Goal: Transaction & Acquisition: Purchase product/service

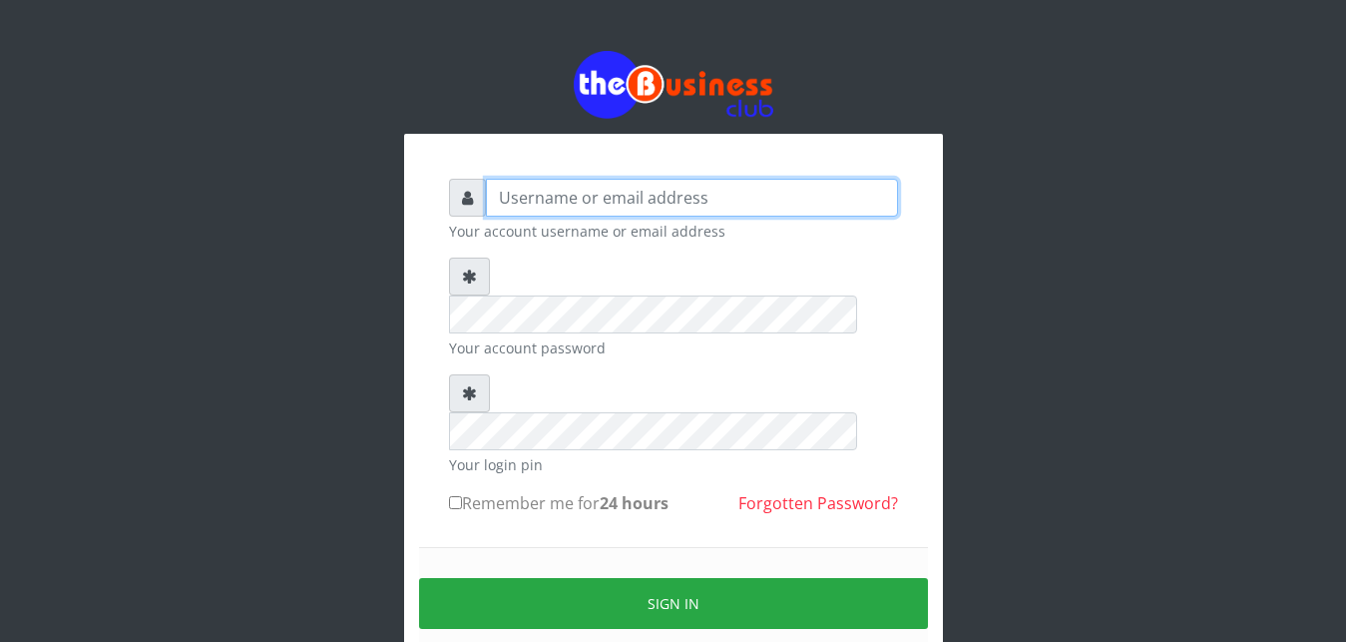
click at [615, 199] on input "text" at bounding box center [692, 198] width 412 height 38
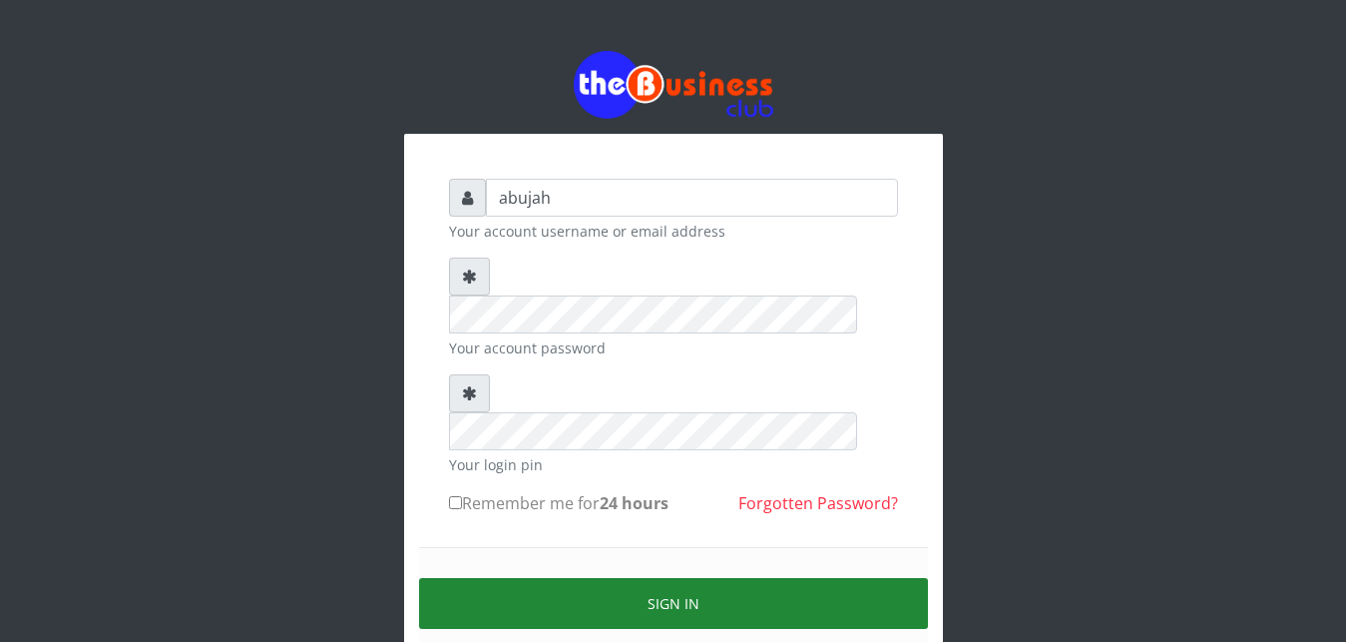
click at [614, 578] on button "Sign in" at bounding box center [673, 603] width 509 height 51
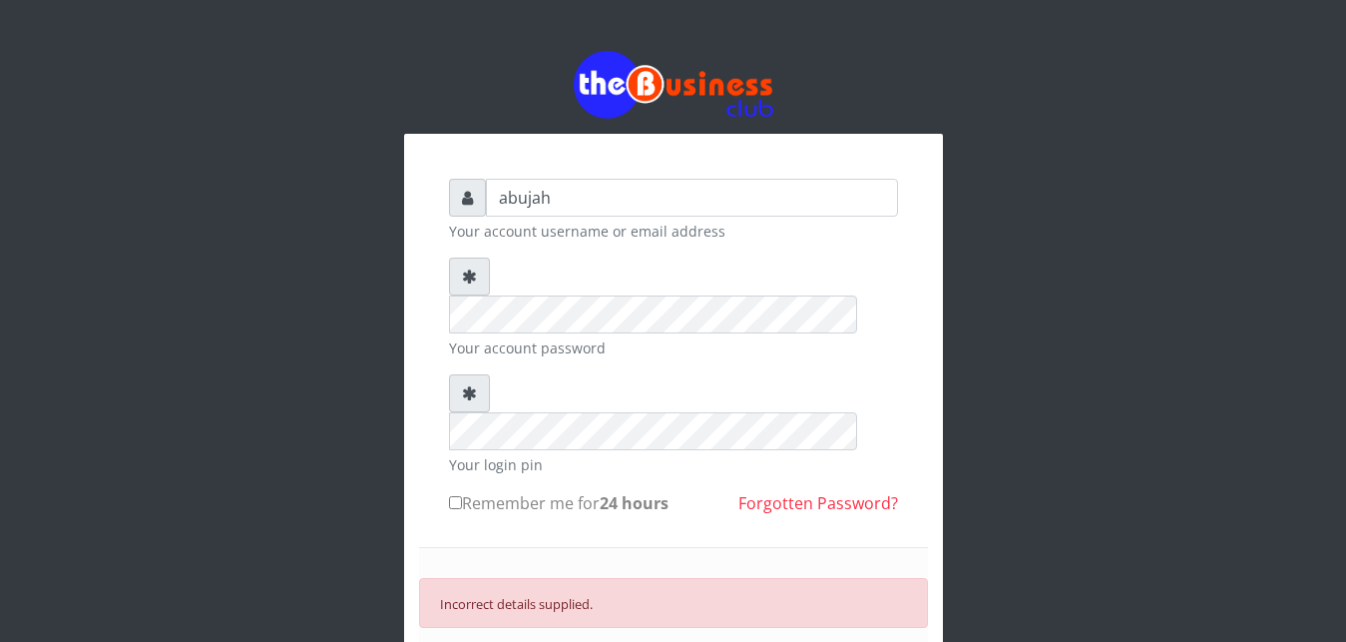
click at [749, 208] on input "abujah" at bounding box center [692, 198] width 412 height 38
click at [787, 320] on form "abujah Your account username or email address Your account password Your login …" at bounding box center [673, 476] width 449 height 595
click at [618, 198] on input "abujah" at bounding box center [692, 198] width 412 height 38
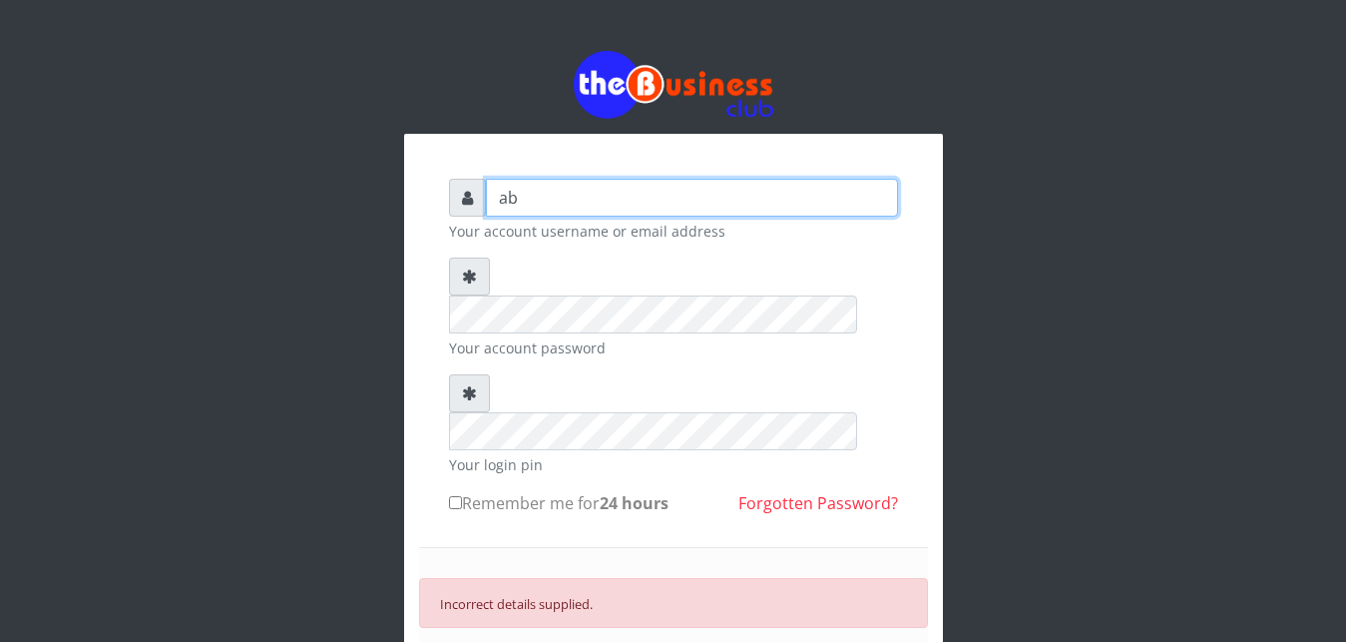
type input "a"
type input "thelordabujah@gmail.com"
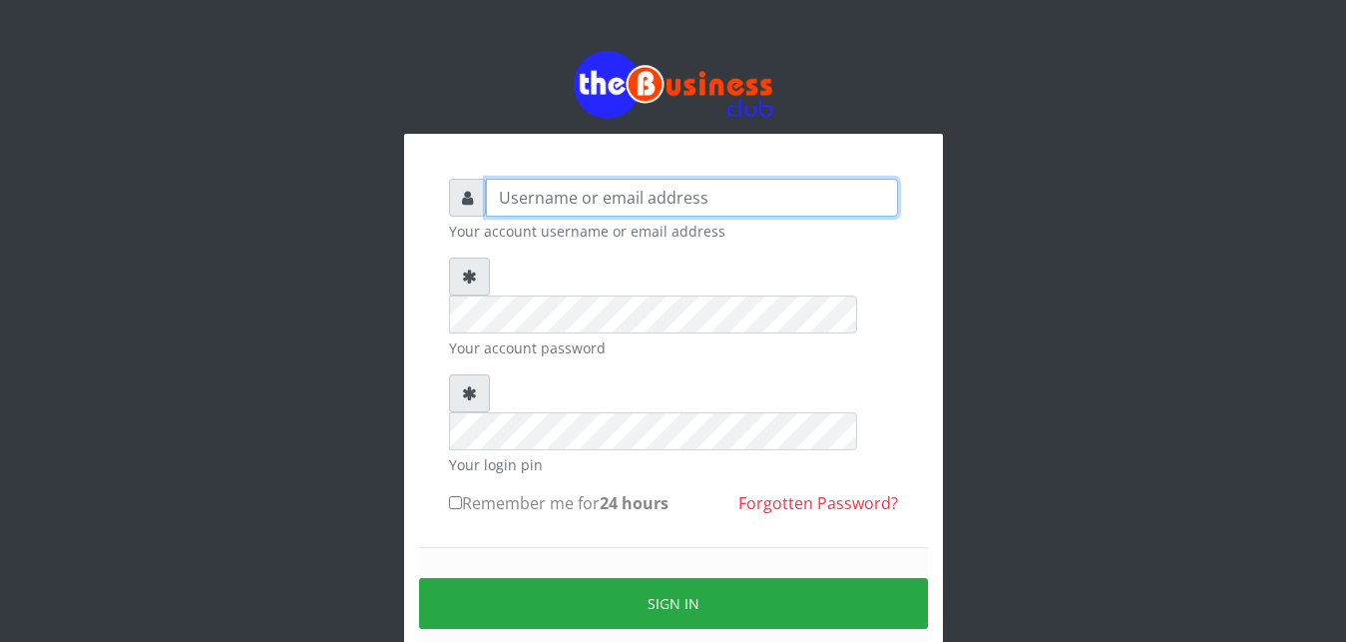
click at [603, 190] on input "text" at bounding box center [692, 198] width 412 height 38
type input "abujah"
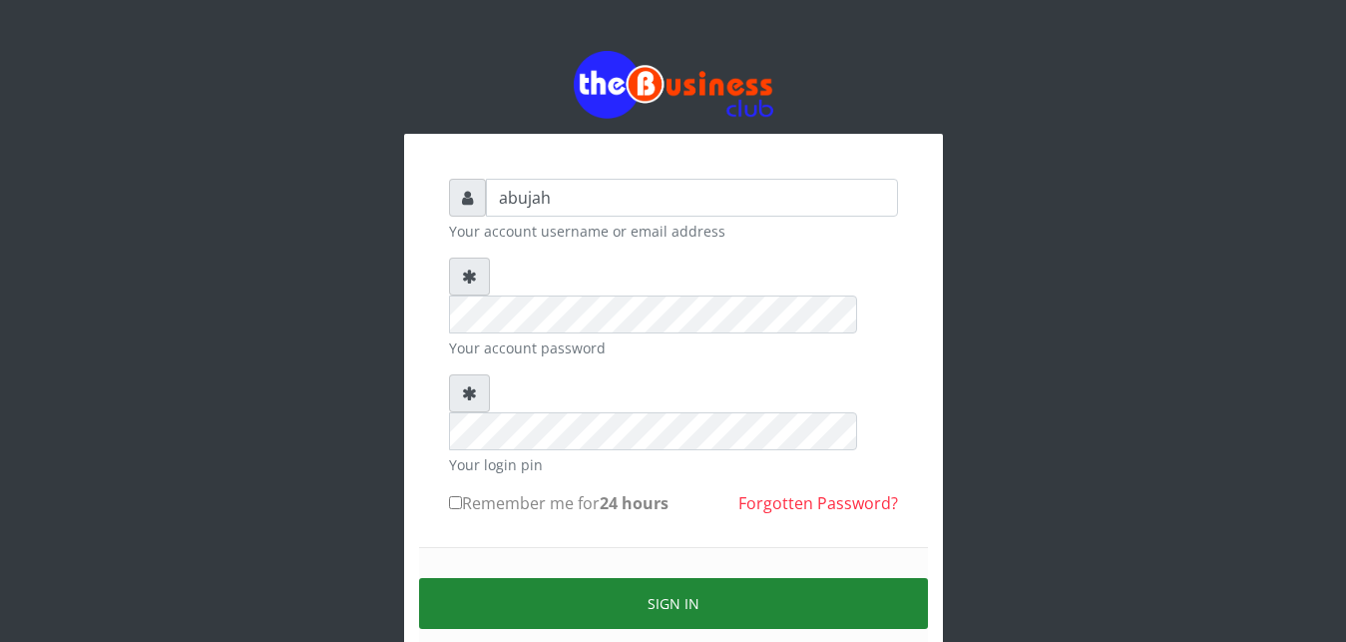
click at [622, 578] on button "Sign in" at bounding box center [673, 603] width 509 height 51
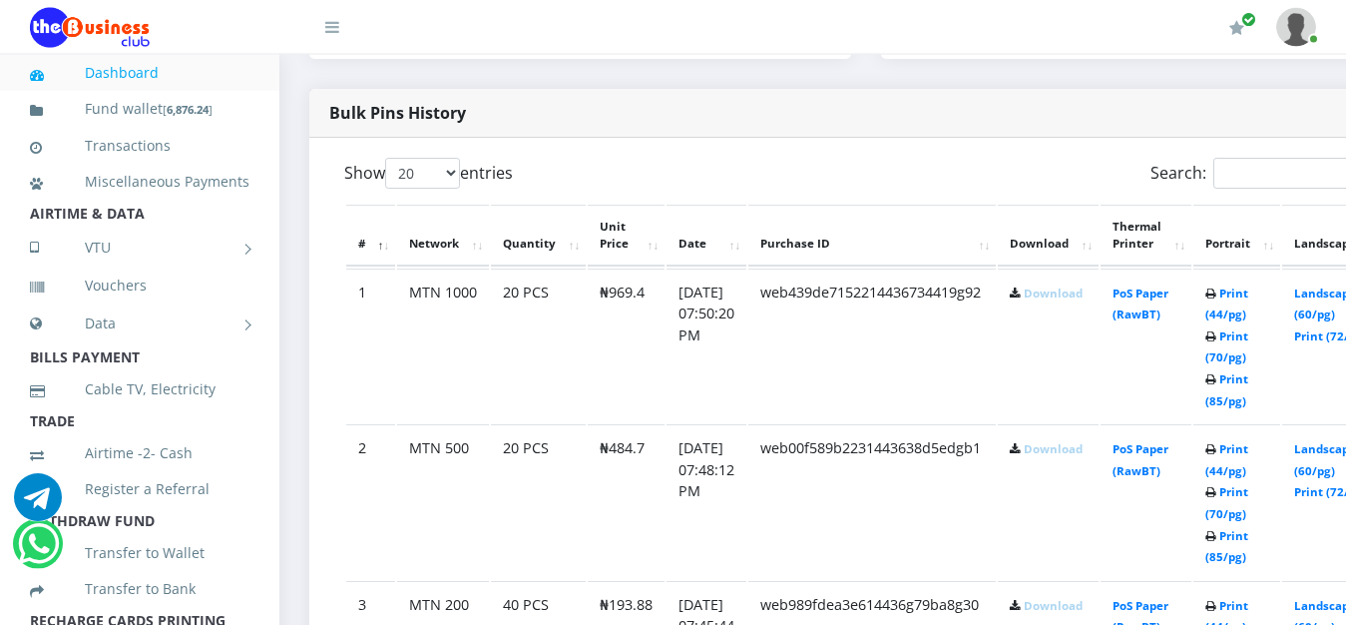
scroll to position [1001, 0]
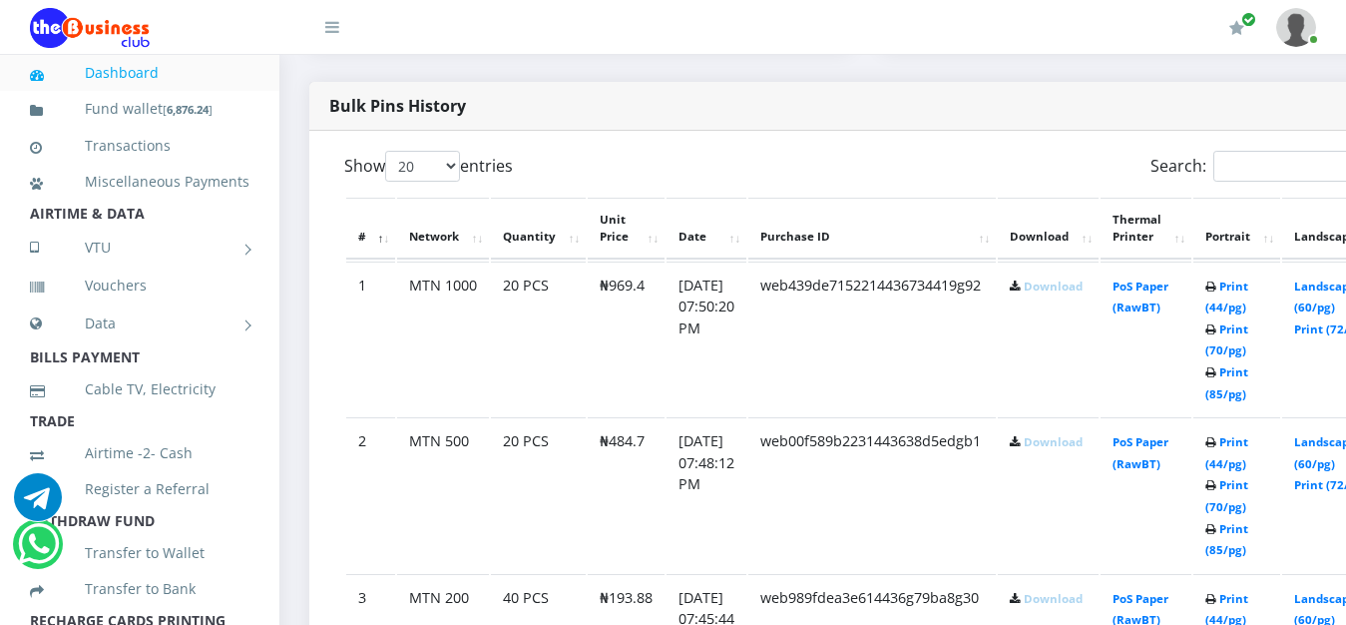
click at [1080, 292] on link "Download" at bounding box center [1053, 285] width 59 height 15
click at [1063, 449] on link "Download" at bounding box center [1053, 441] width 59 height 15
click at [1075, 603] on link "Download" at bounding box center [1053, 598] width 59 height 15
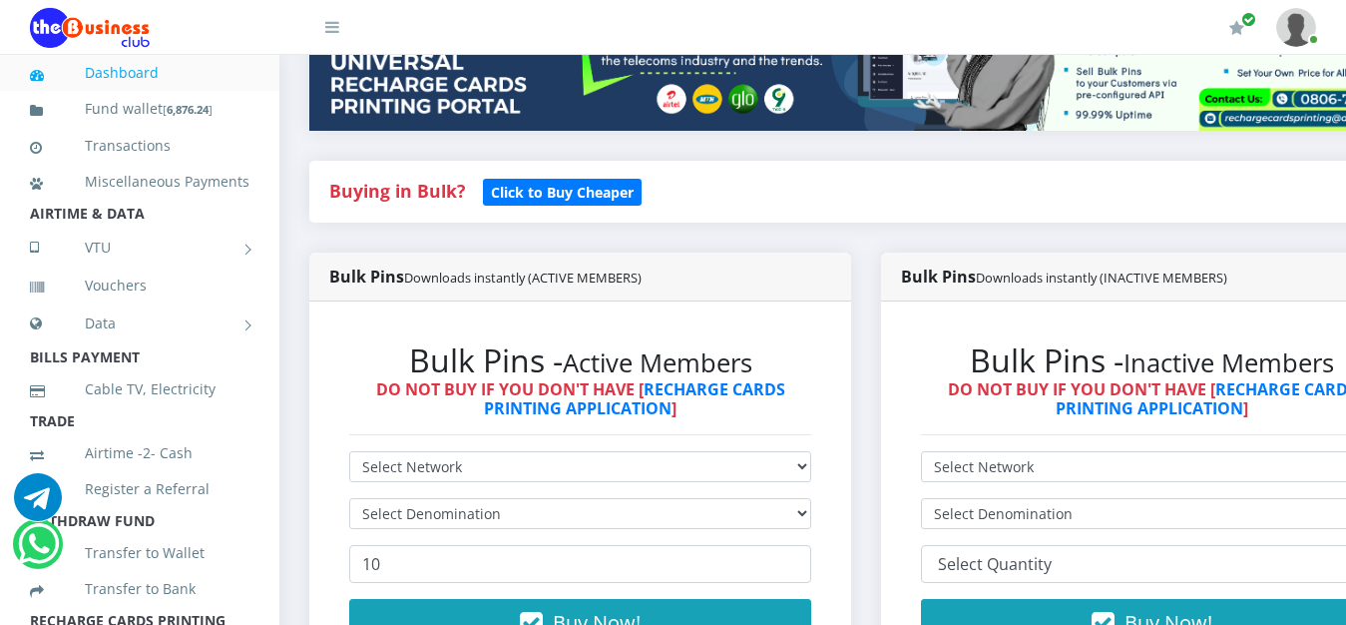
scroll to position [339, 0]
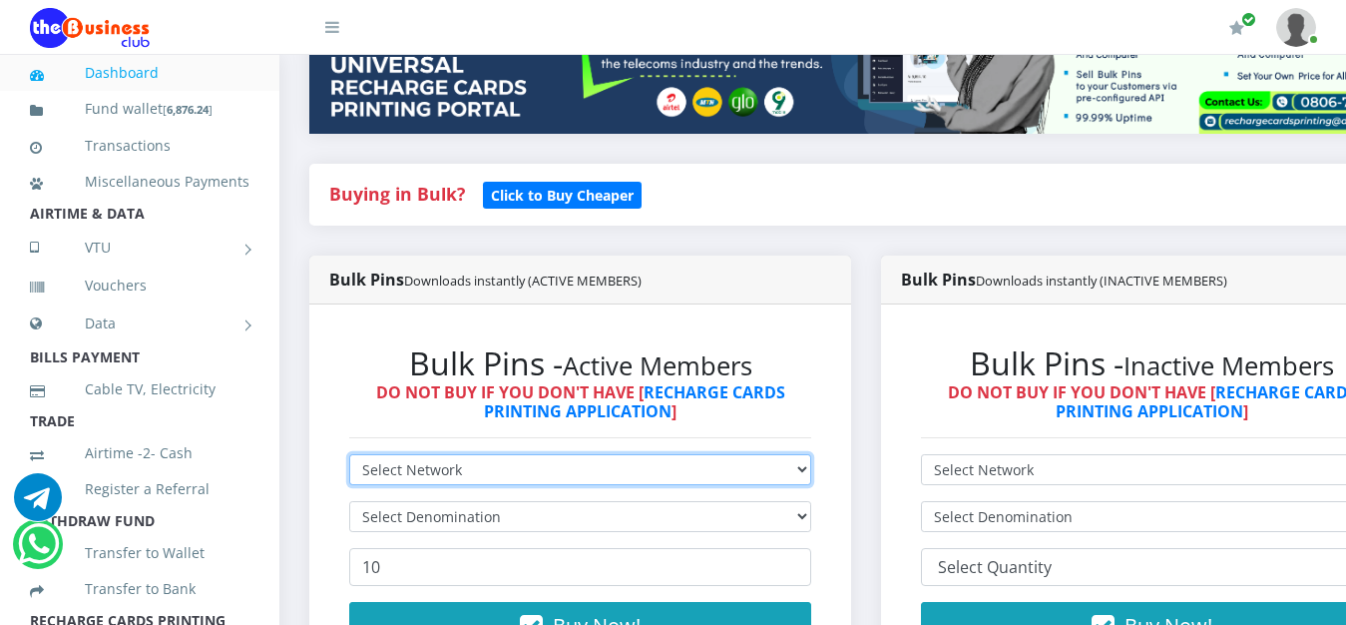
click at [349, 454] on select "Select Network MTN Globacom 9Mobile Airtel" at bounding box center [580, 469] width 462 height 31
select select "MTN"
click option "MTN" at bounding box center [0, 0] width 0 height 0
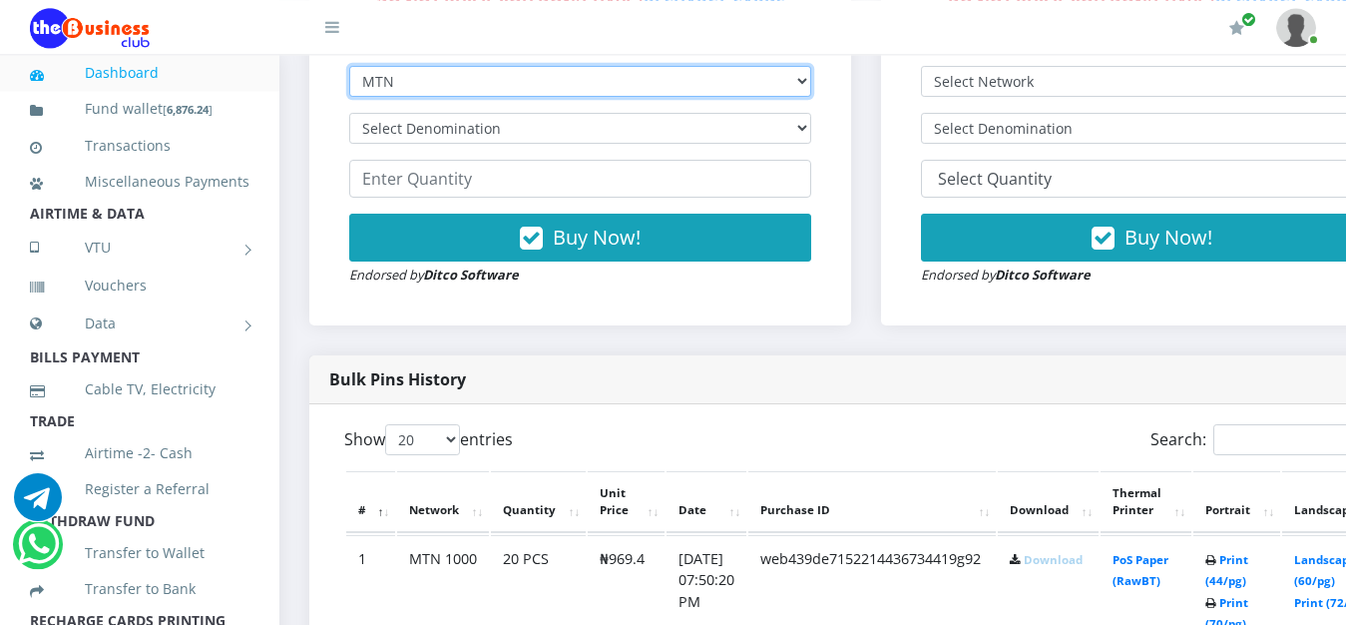
scroll to position [747, 0]
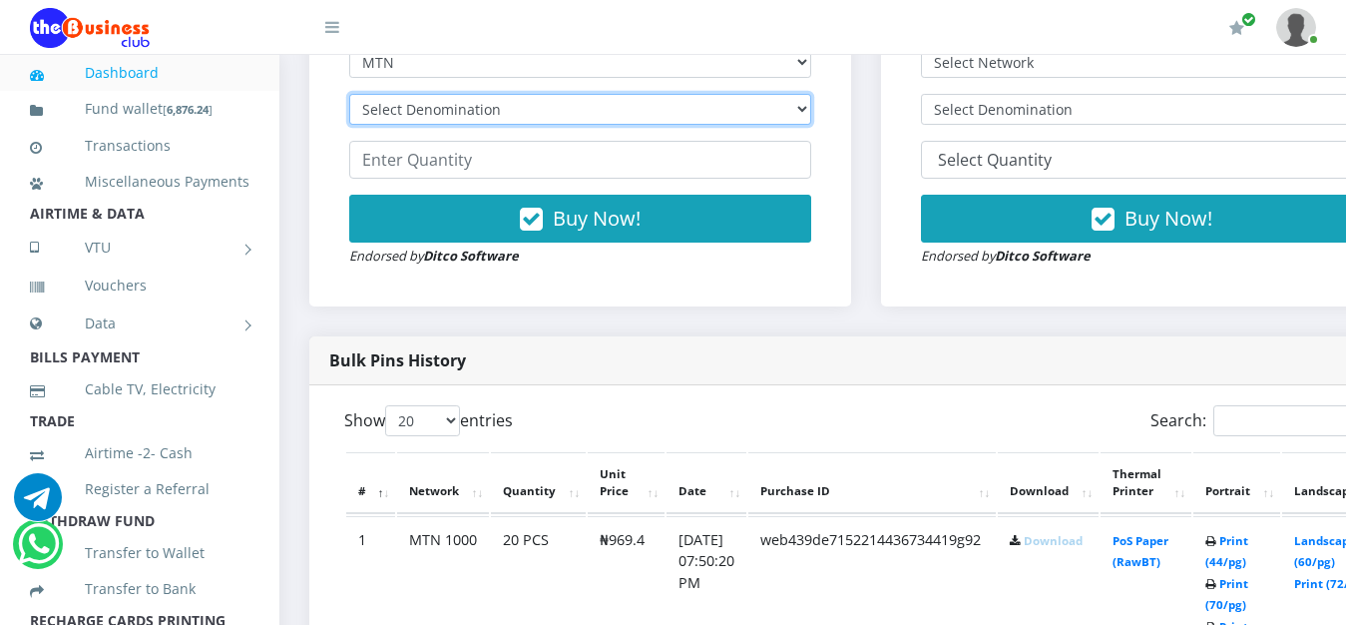
click at [349, 94] on select "Select Denomination MTN NGN100 - ₦96.94 MTN NGN200 - ₦193.88 MTN NGN400 - ₦387.…" at bounding box center [580, 109] width 462 height 31
select select "484.7-500"
click option "MTN NGN500 - ₦484.70" at bounding box center [0, 0] width 0 height 0
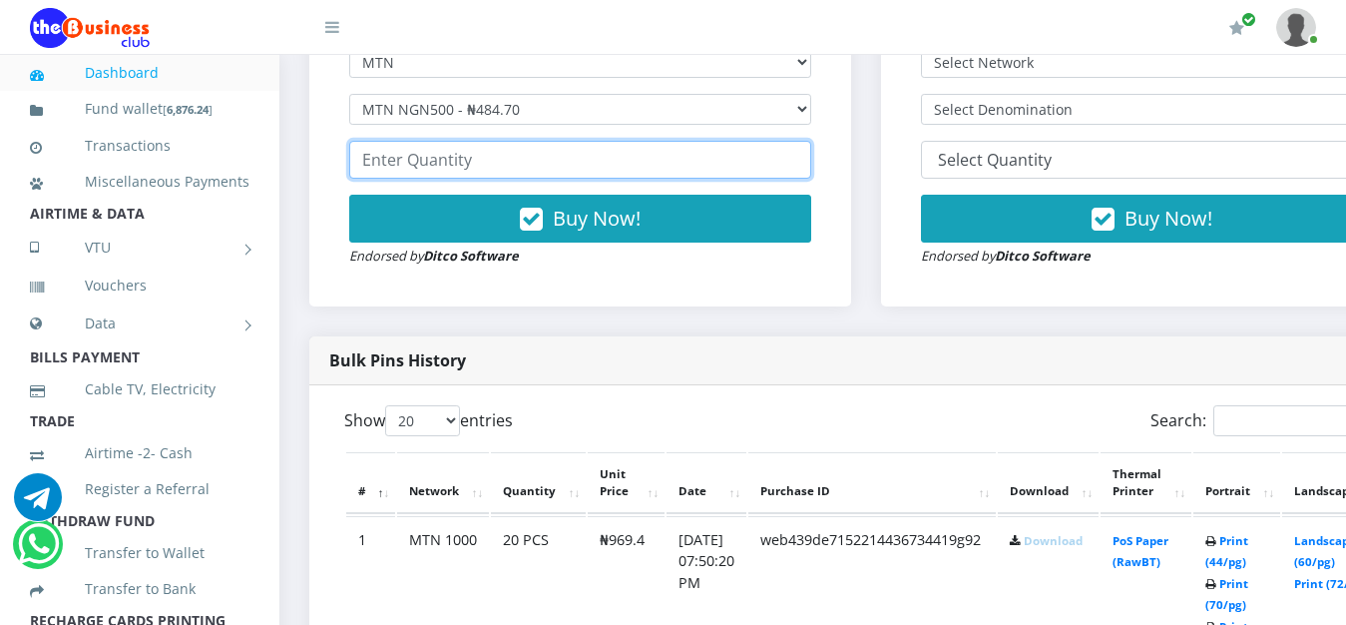
click at [491, 174] on input "number" at bounding box center [580, 160] width 462 height 38
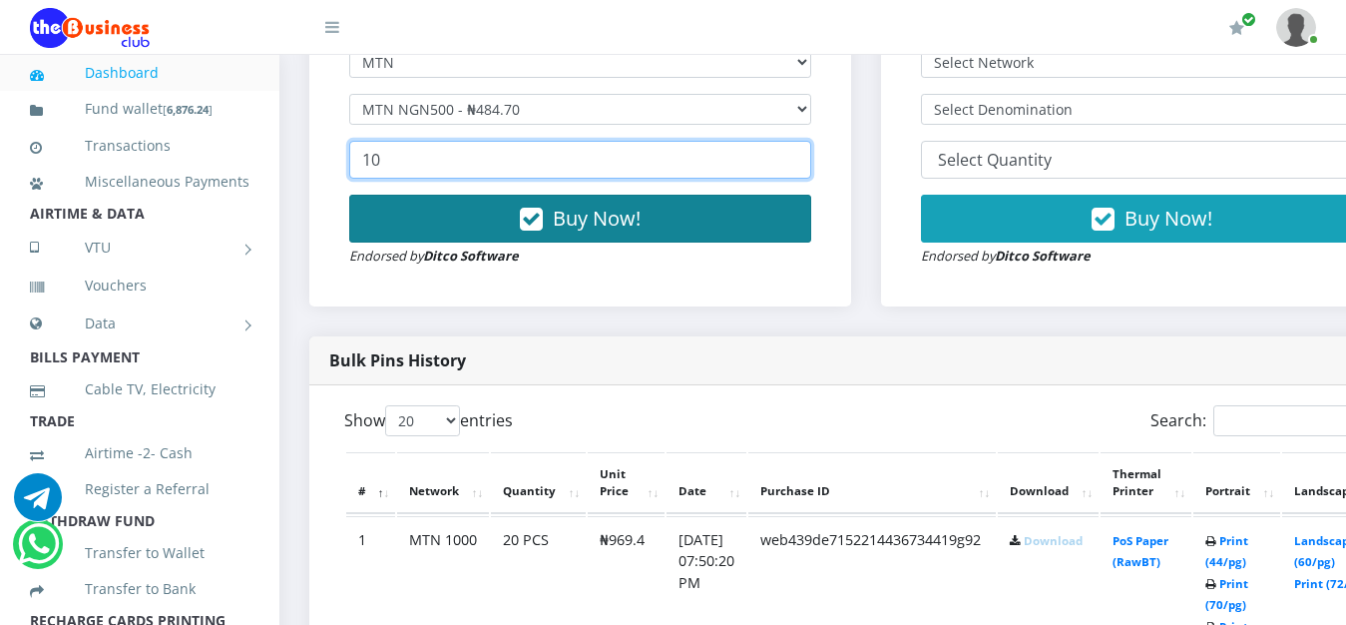
type input "10"
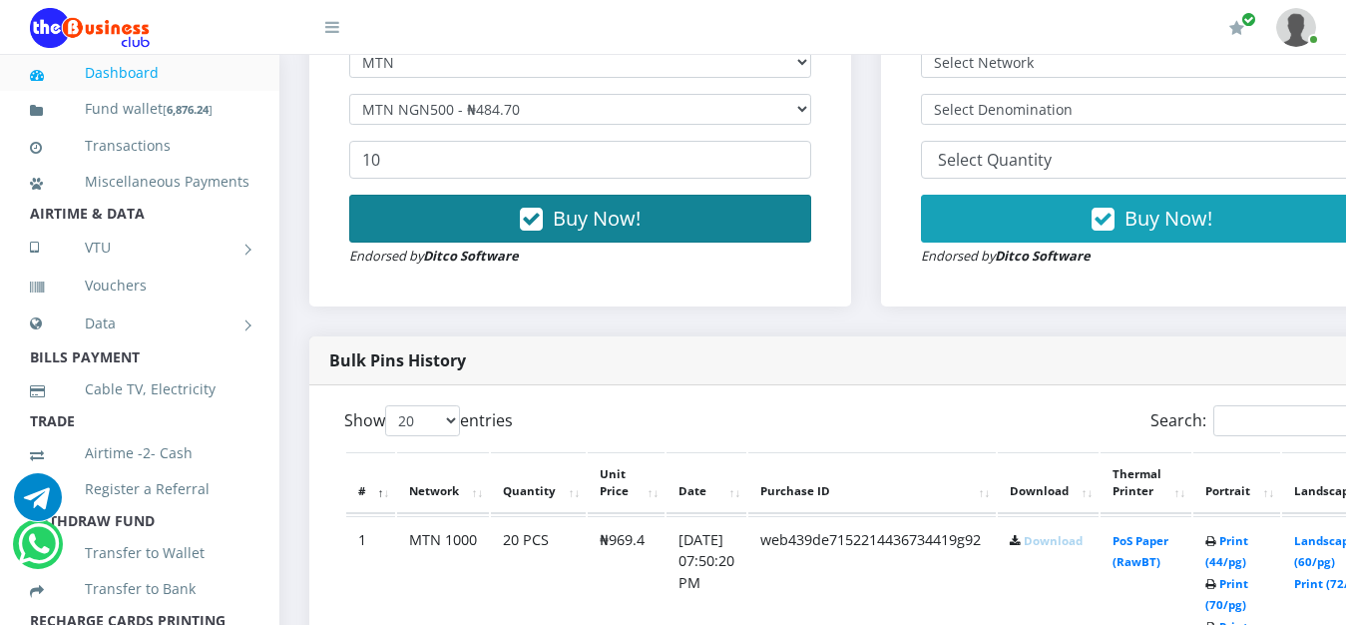
click at [586, 229] on span "Buy Now!" at bounding box center [597, 218] width 88 height 27
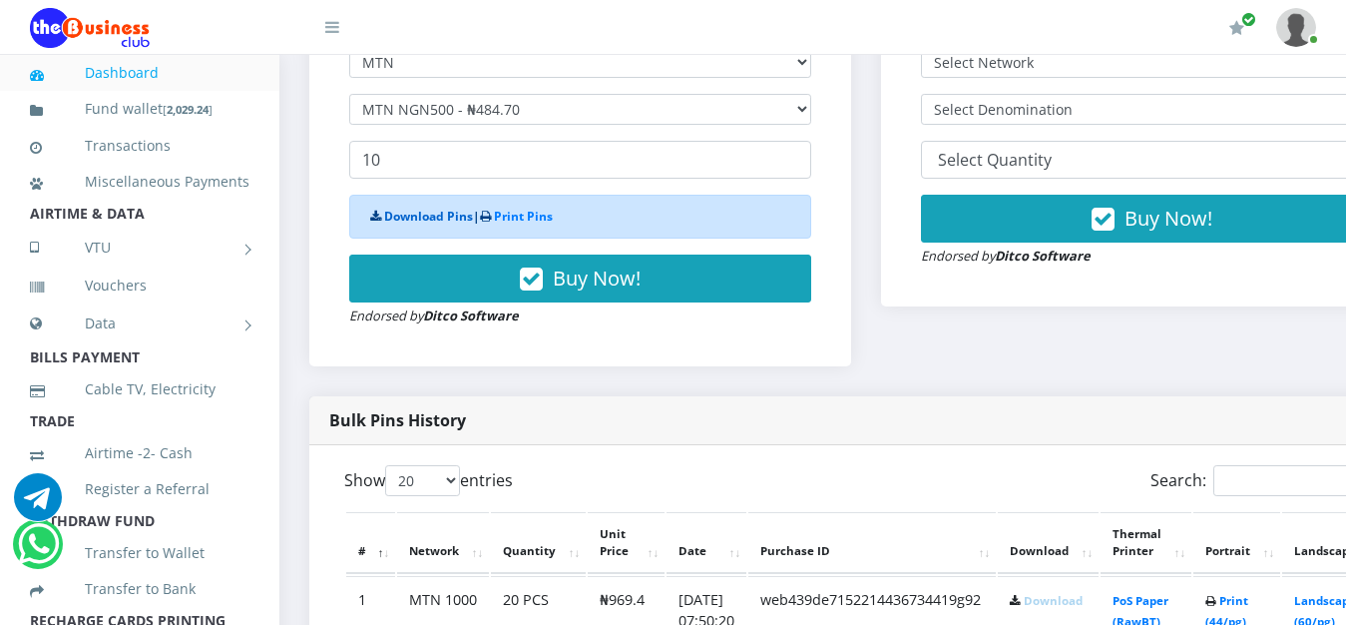
click at [412, 219] on link "Download Pins" at bounding box center [428, 216] width 89 height 17
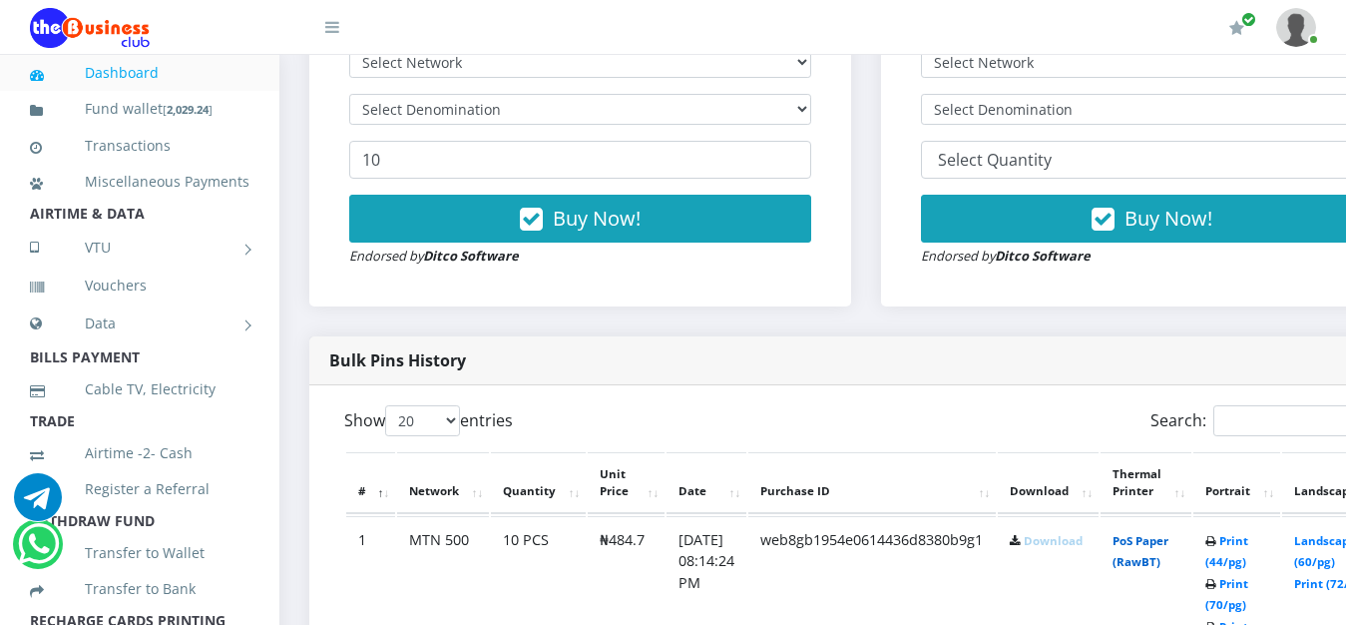
scroll to position [747, 0]
click at [1077, 546] on link "Download" at bounding box center [1053, 540] width 59 height 15
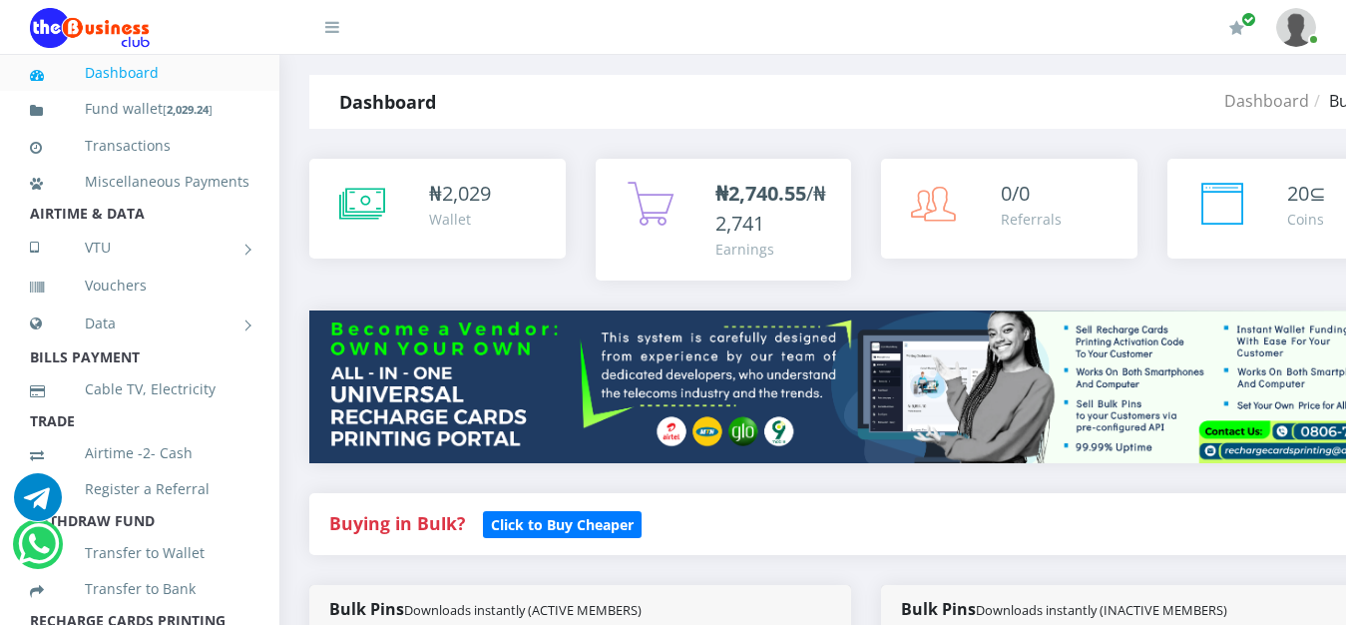
scroll to position [0, 0]
